Goal: Task Accomplishment & Management: Manage account settings

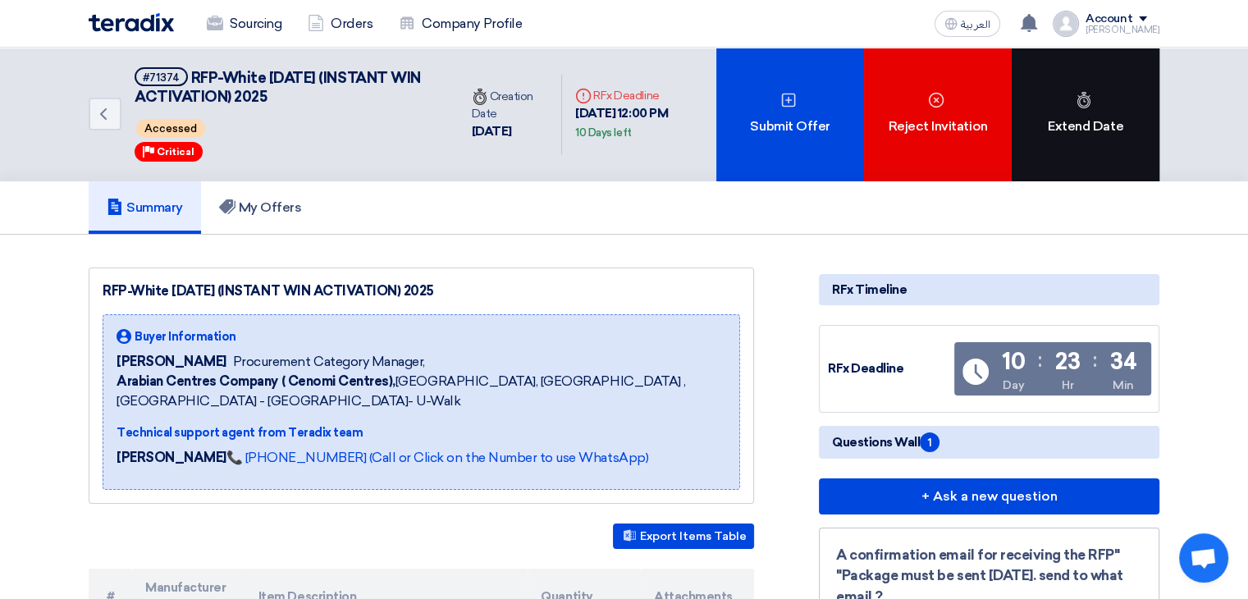
click at [1109, 142] on div "Extend Date" at bounding box center [1086, 115] width 148 height 134
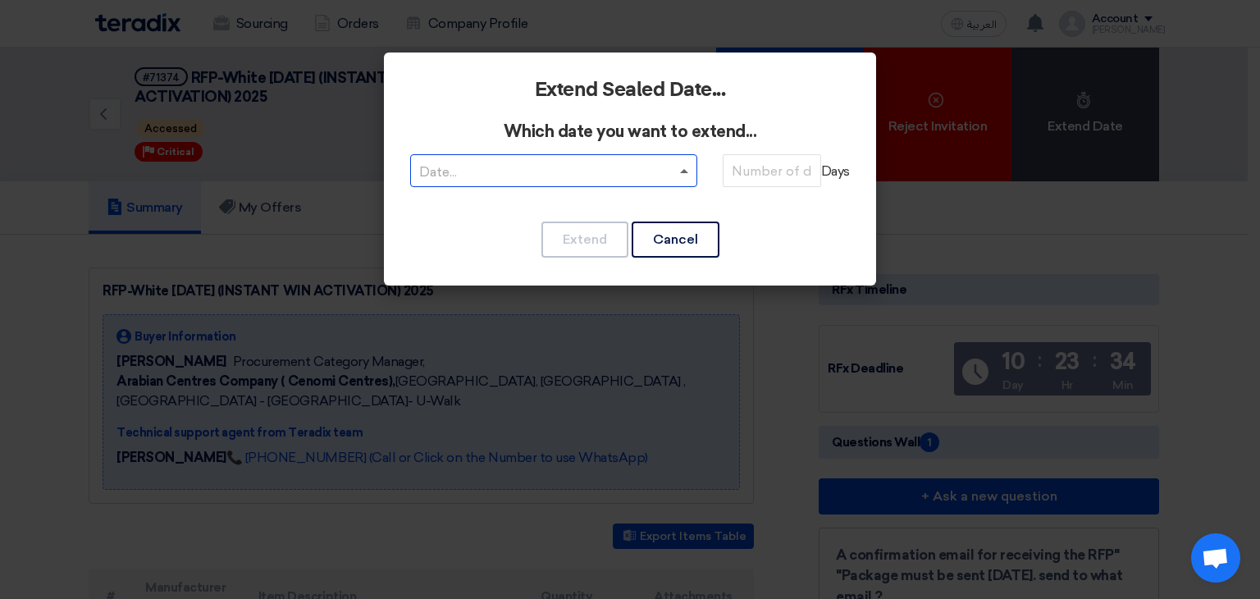
click at [684, 172] on span at bounding box center [684, 171] width 8 height 4
click at [578, 212] on div "RFQDeadline: [DATE]" at bounding box center [554, 203] width 286 height 33
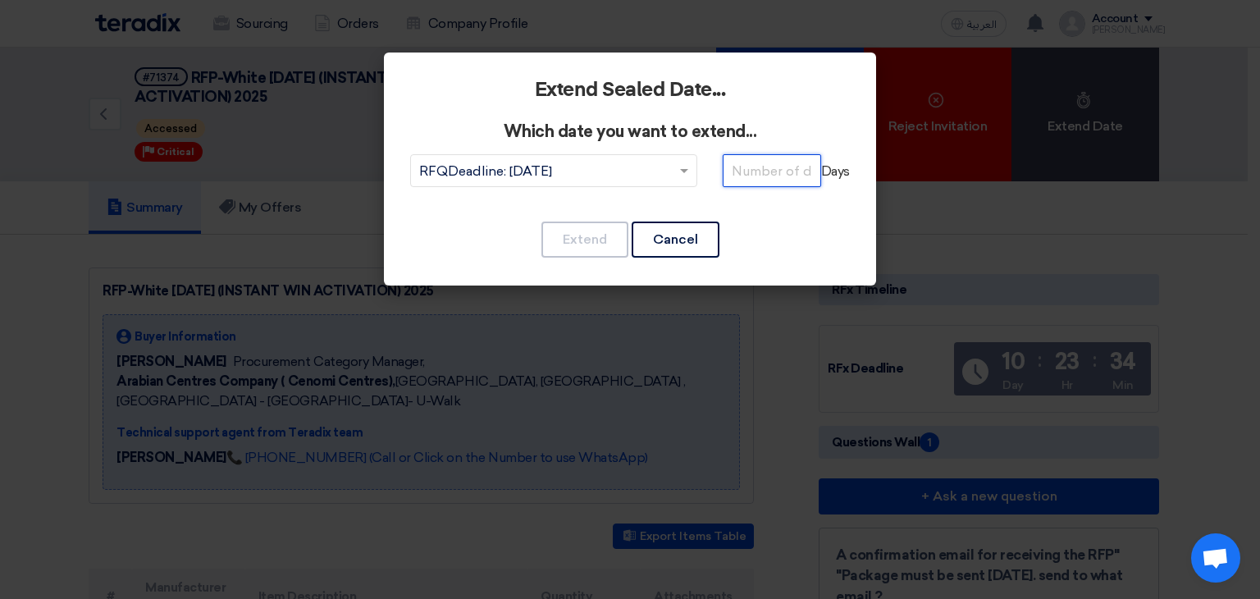
click at [778, 171] on input "number" at bounding box center [772, 170] width 98 height 33
type input "4"
click at [584, 247] on button "Extend" at bounding box center [585, 240] width 87 height 36
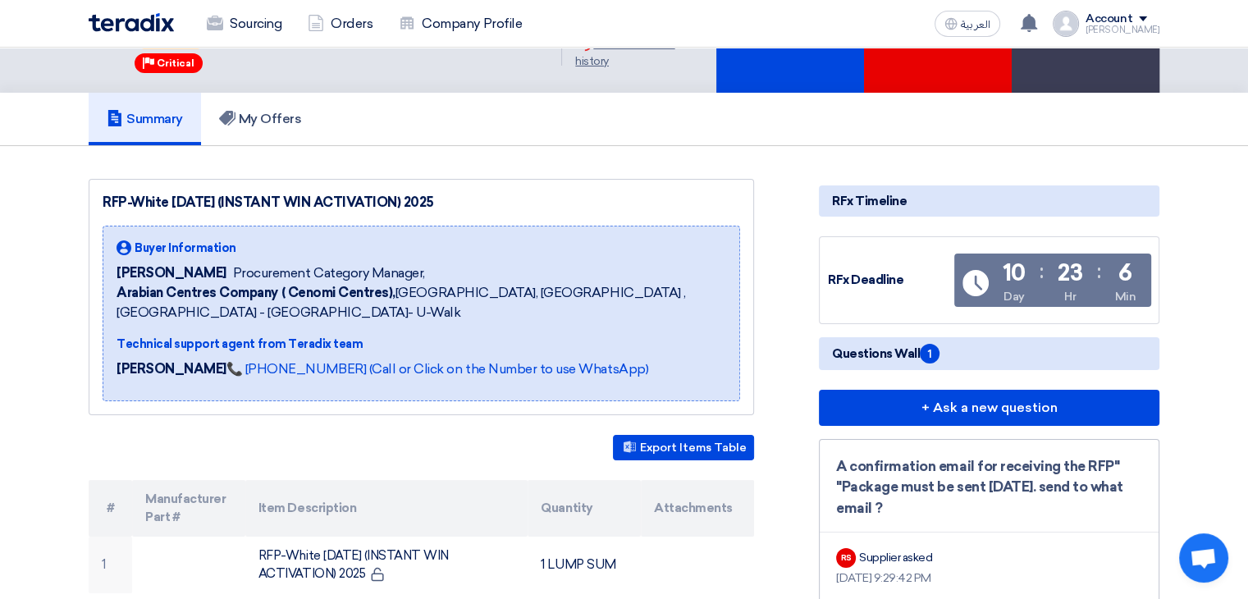
scroll to position [92, 0]
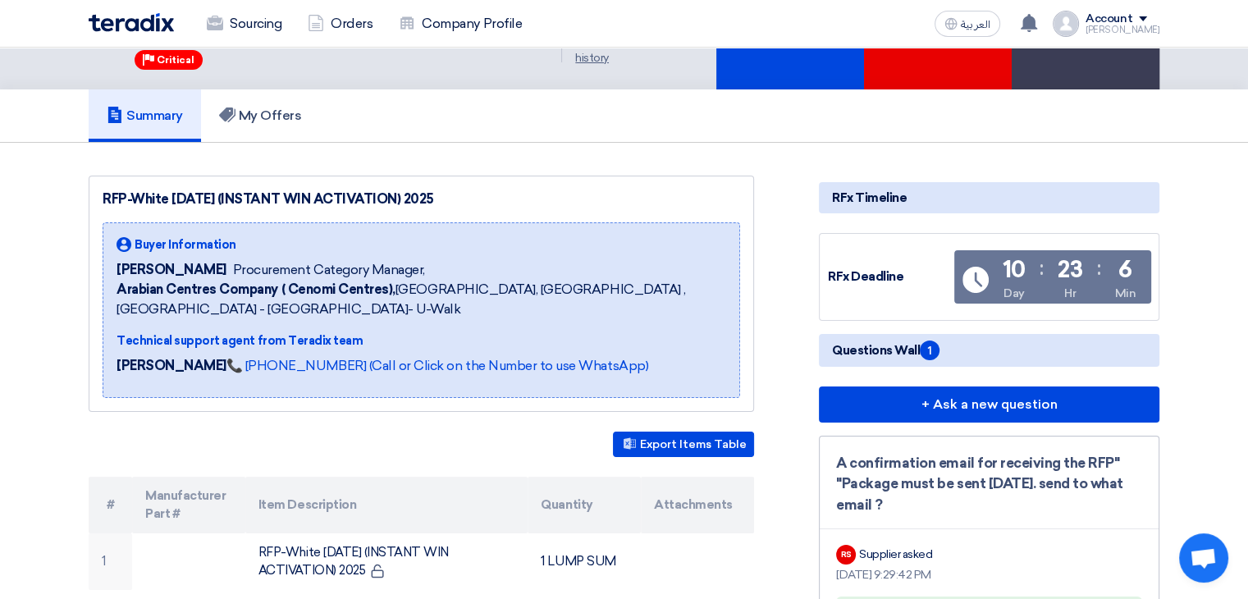
click at [640, 286] on span "Arabian Centres Company ( [GEOGRAPHIC_DATA]), [GEOGRAPHIC_DATA], [GEOGRAPHIC_DA…" at bounding box center [422, 299] width 610 height 39
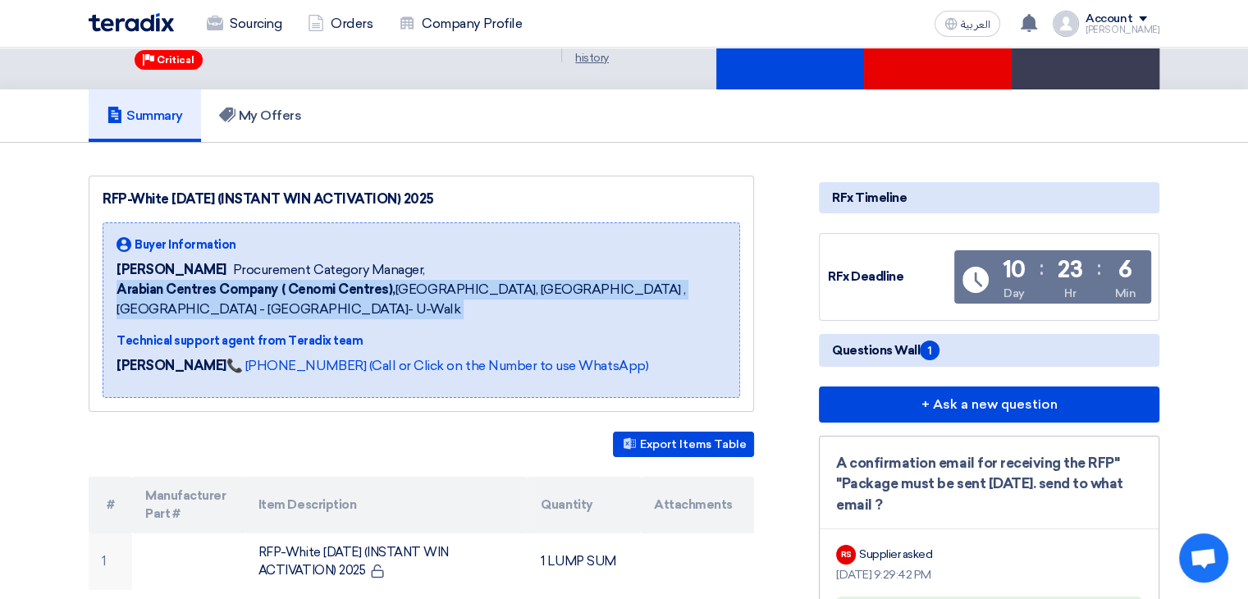
click at [640, 286] on span "Arabian Centres Company ( [GEOGRAPHIC_DATA]), [GEOGRAPHIC_DATA], [GEOGRAPHIC_DA…" at bounding box center [422, 299] width 610 height 39
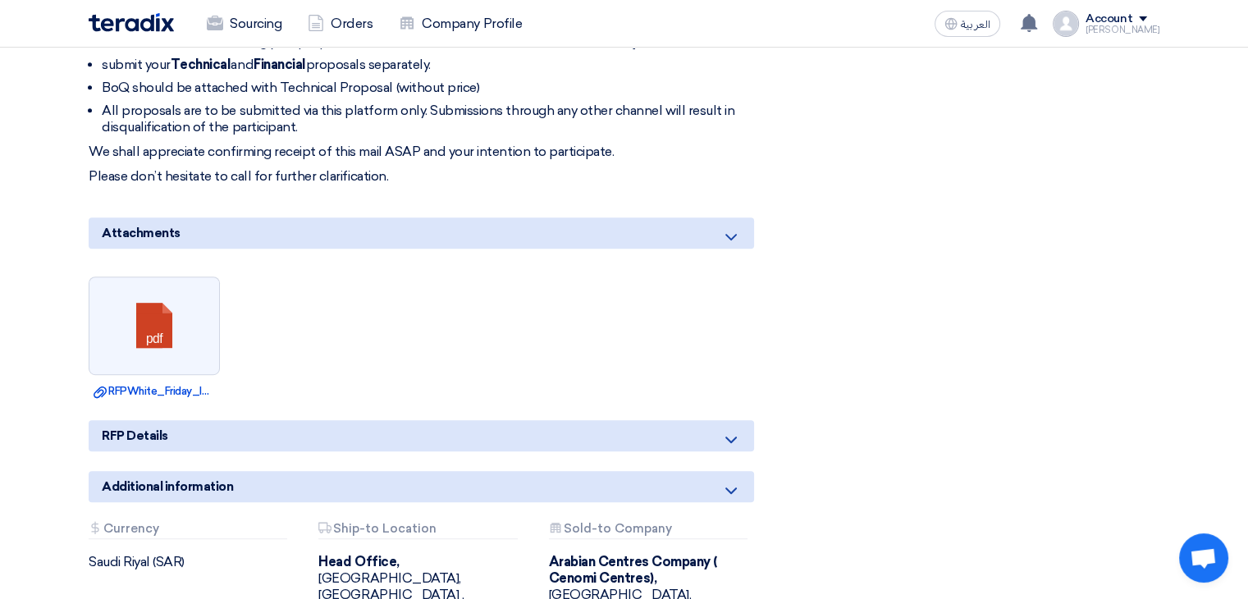
scroll to position [0, 0]
